Goal: Find specific page/section: Find specific page/section

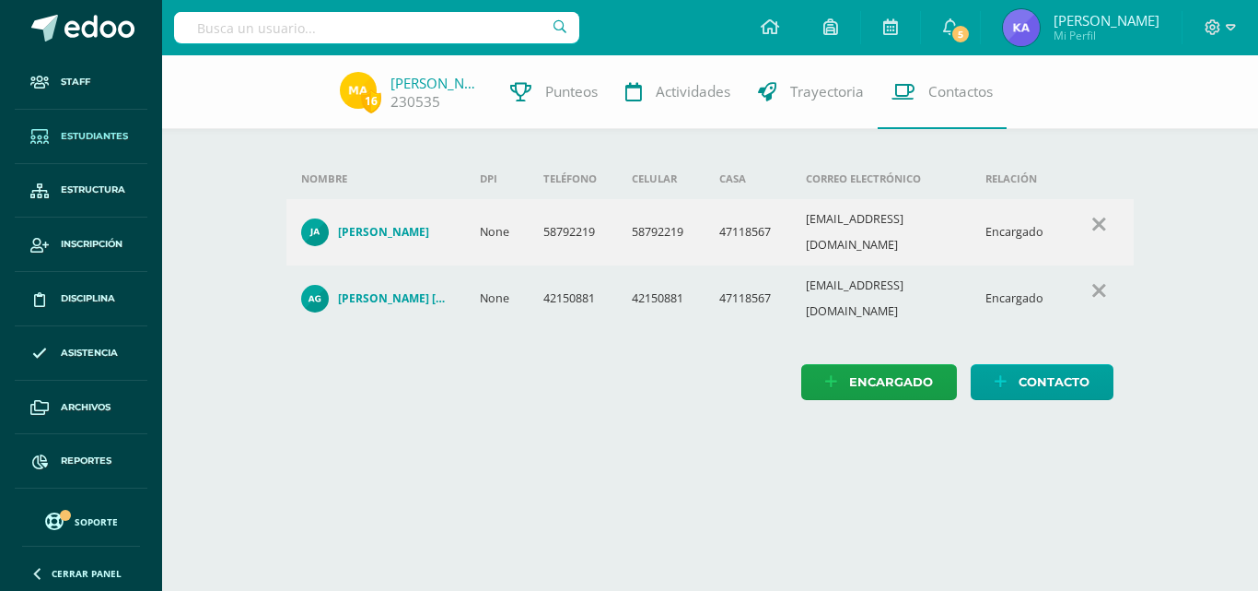
click at [63, 134] on span "Estudiantes" at bounding box center [94, 136] width 67 height 15
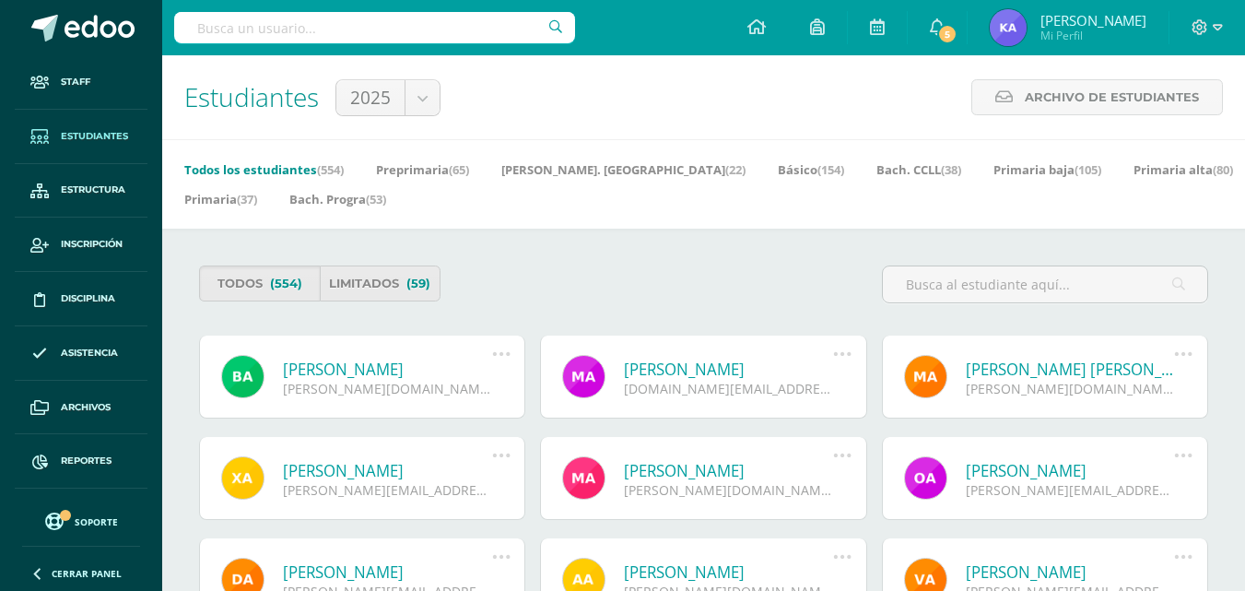
click at [56, 127] on span at bounding box center [39, 136] width 33 height 33
